Goal: Task Accomplishment & Management: Use online tool/utility

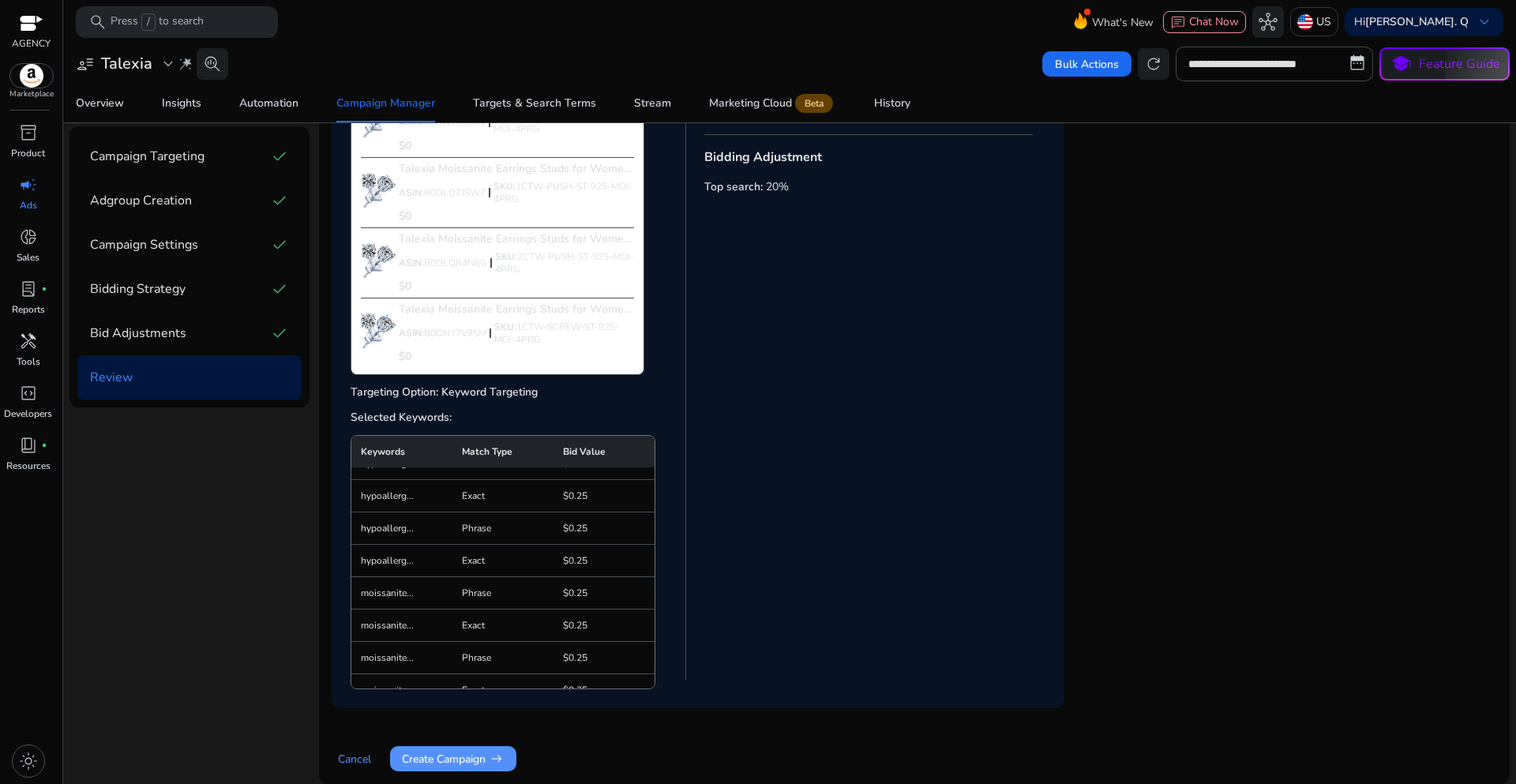
click at [463, 764] on span "Create Campaign arrow_right_alt" at bounding box center [453, 759] width 103 height 17
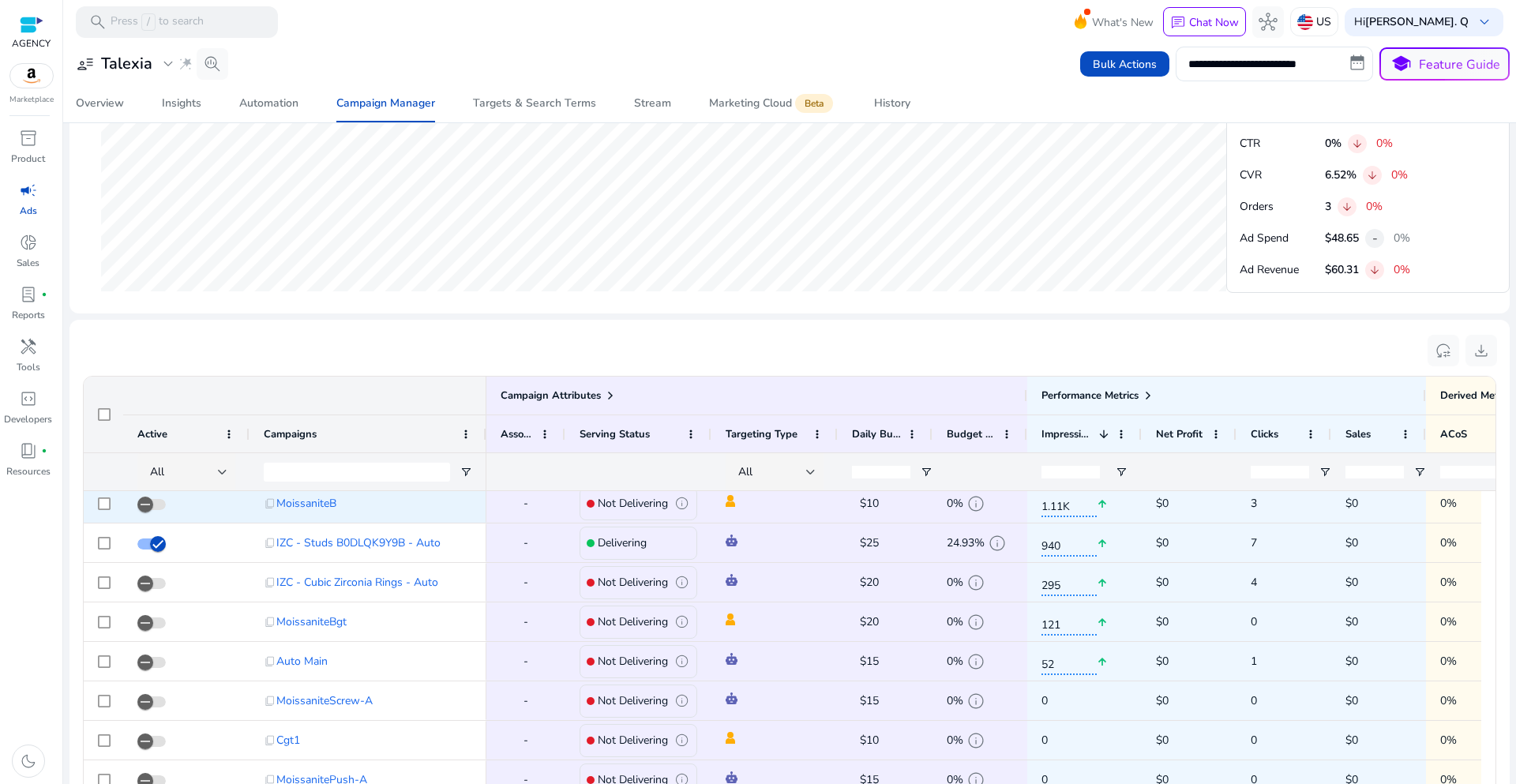
scroll to position [158, 0]
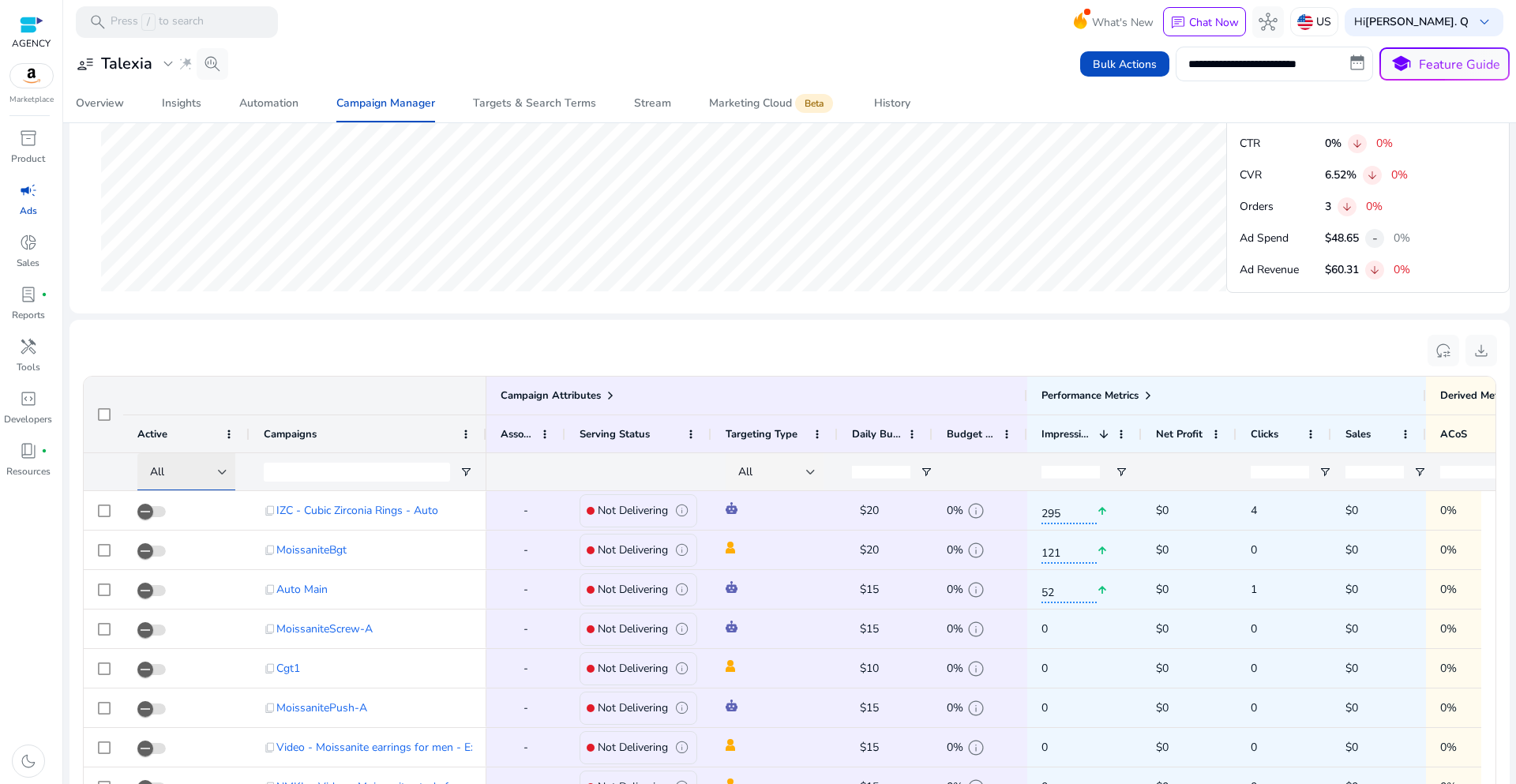
click at [208, 470] on div "All" at bounding box center [184, 471] width 68 height 17
click at [188, 563] on mat-option "Delivering" at bounding box center [197, 554] width 119 height 38
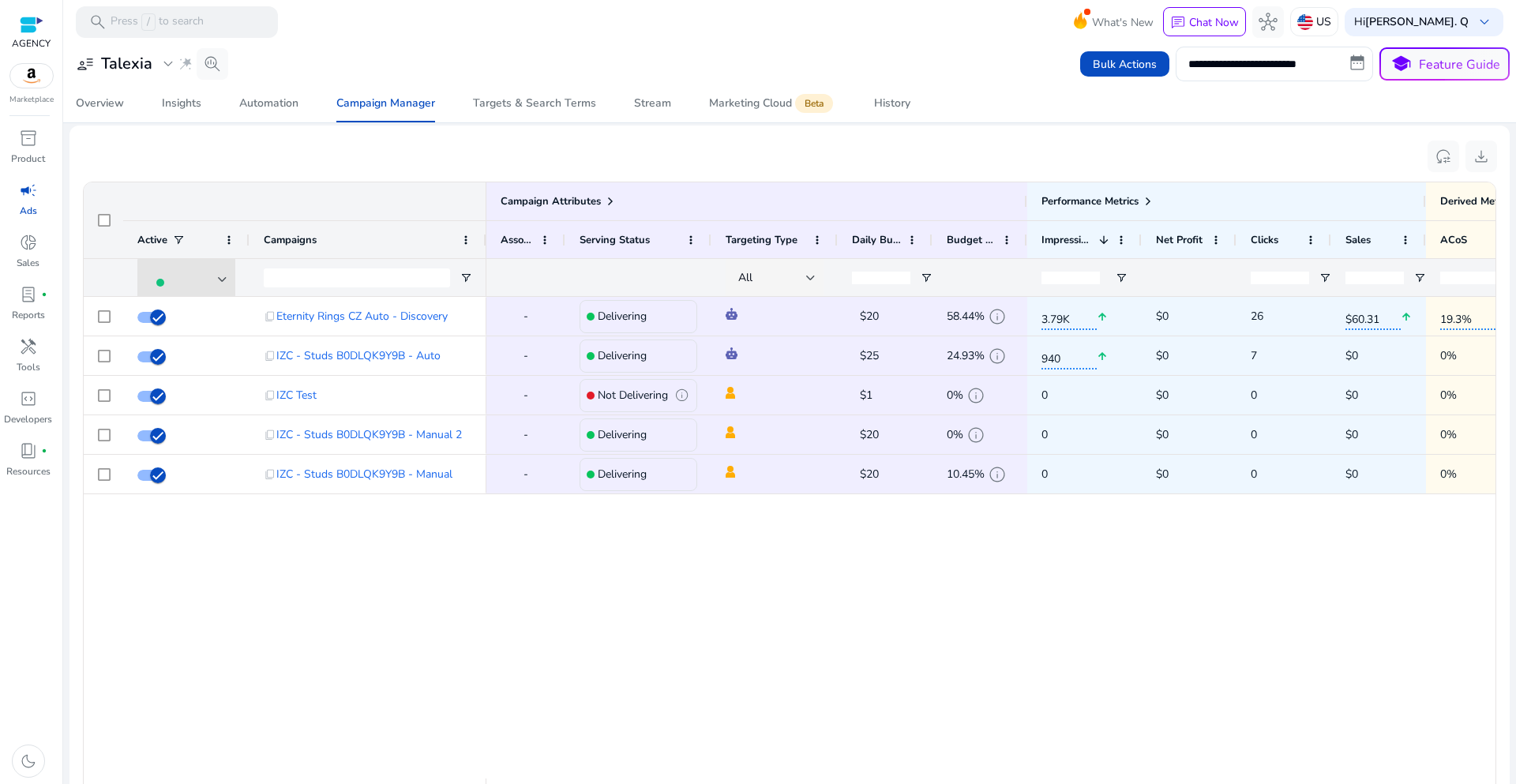
scroll to position [1043, 0]
